Goal: Navigation & Orientation: Find specific page/section

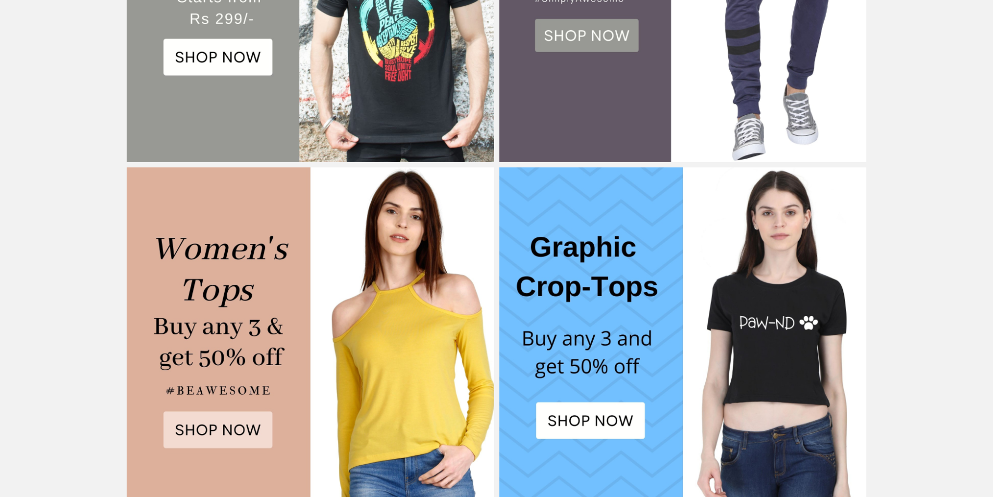
scroll to position [365, 0]
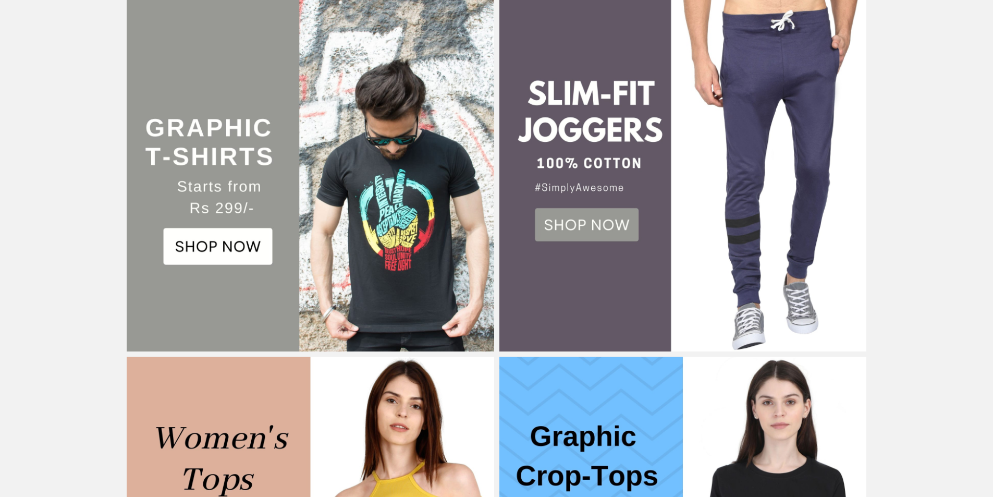
click at [396, 189] on img at bounding box center [310, 167] width 367 height 367
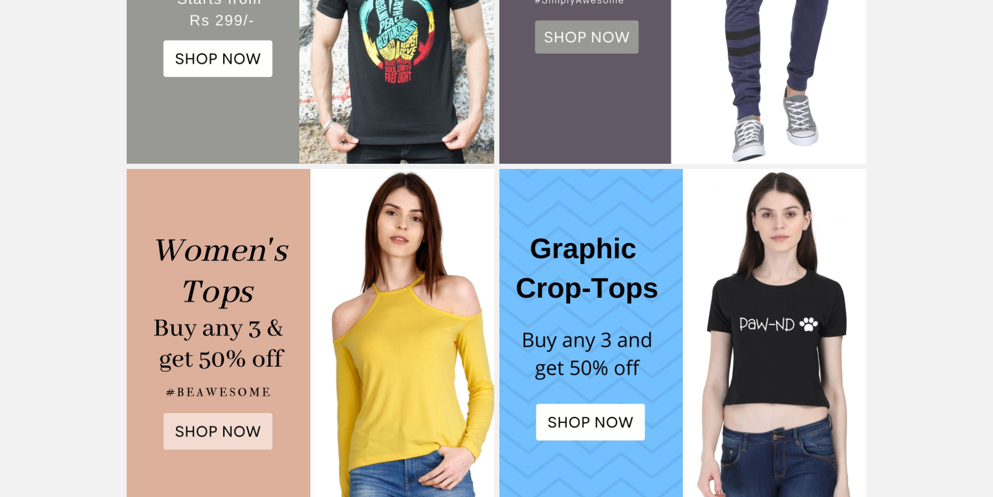
scroll to position [730, 0]
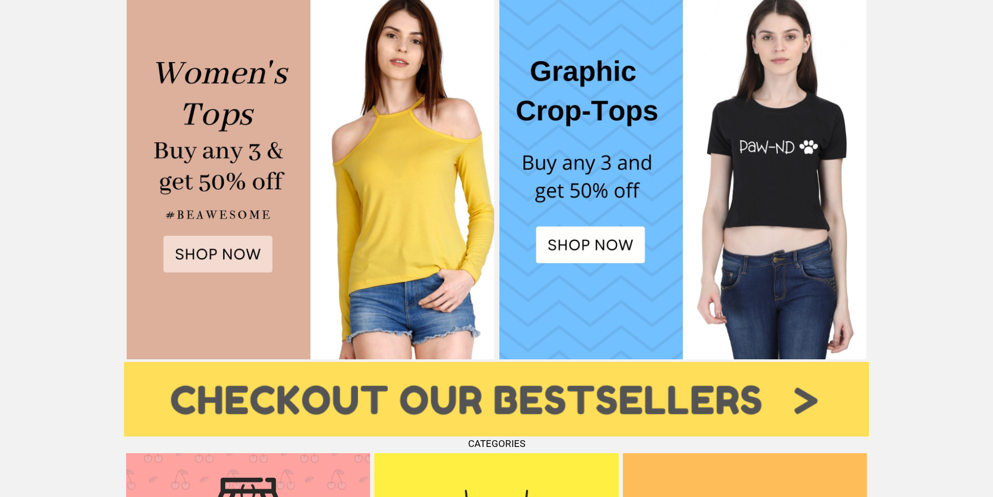
click at [360, 223] on img at bounding box center [310, 175] width 367 height 367
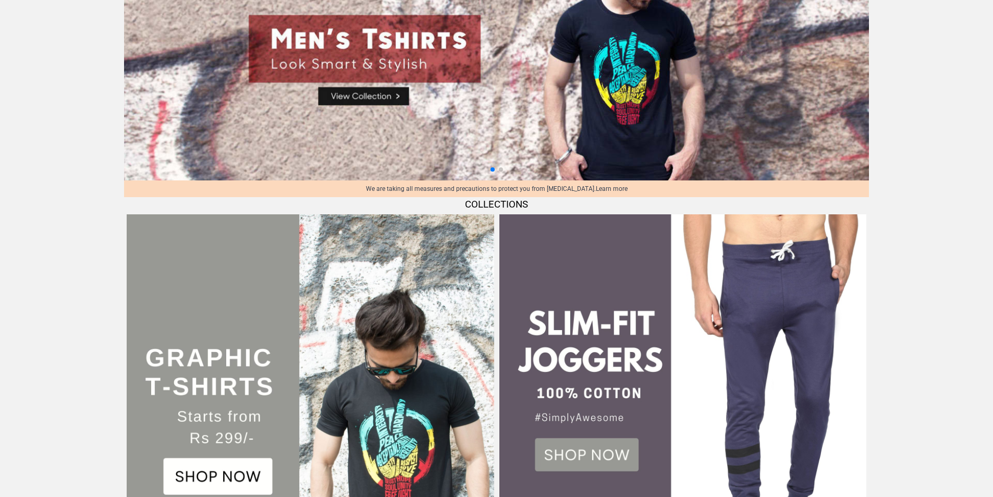
scroll to position [0, 0]
